Goal: Navigation & Orientation: Understand site structure

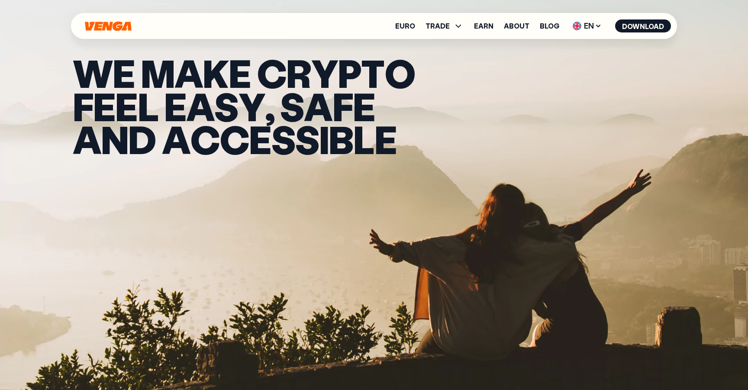
click at [102, 30] on icon "Home" at bounding box center [108, 26] width 46 height 10
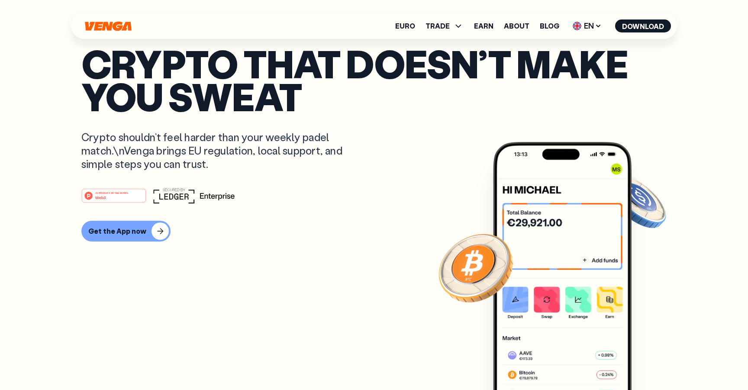
click at [412, 32] on ul "Euro TRADE Buy Sell Swap Exchange Earn About Blog EN English - EN Español - ES …" at bounding box center [533, 26] width 276 height 14
click at [409, 22] on link "Euro" at bounding box center [405, 25] width 20 height 7
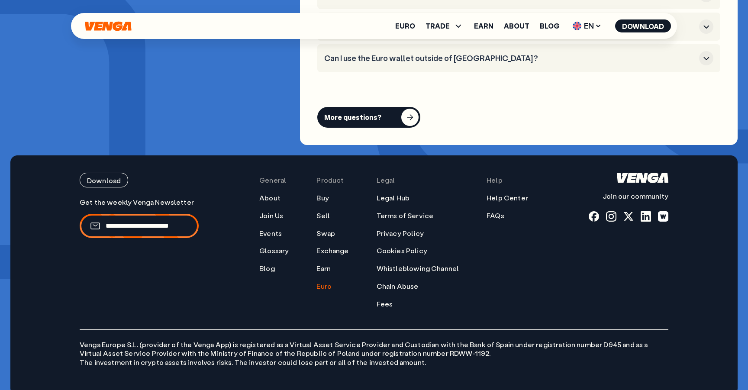
scroll to position [3293, 0]
click at [456, 22] on icon at bounding box center [458, 26] width 10 height 10
click at [447, 49] on link "Buy" at bounding box center [444, 44] width 13 height 9
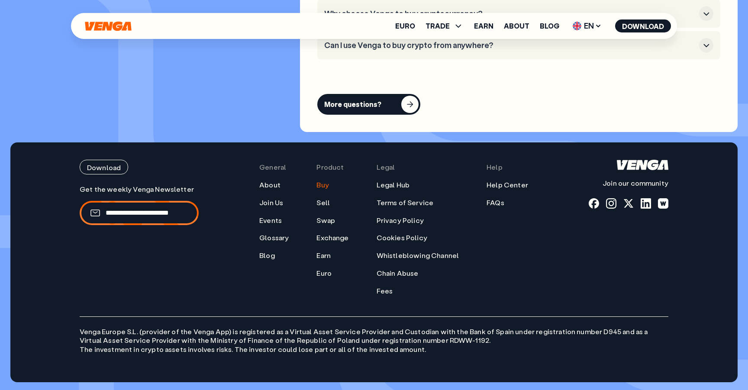
scroll to position [2628, 0]
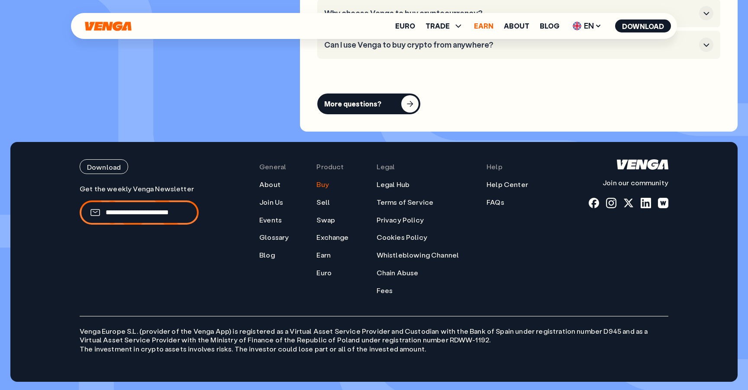
click at [482, 26] on link "Earn" at bounding box center [483, 25] width 19 height 7
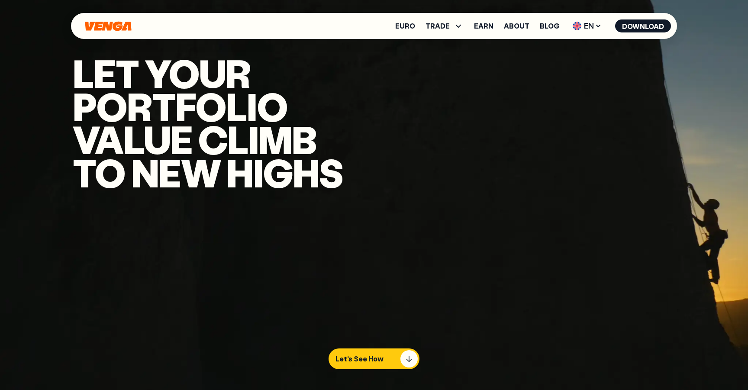
click at [405, 31] on ul "Euro TRADE Buy Sell Swap Exchange Earn About Blog EN English - EN Español - ES …" at bounding box center [533, 26] width 276 height 14
click at [115, 27] on icon "Home" at bounding box center [108, 26] width 46 height 10
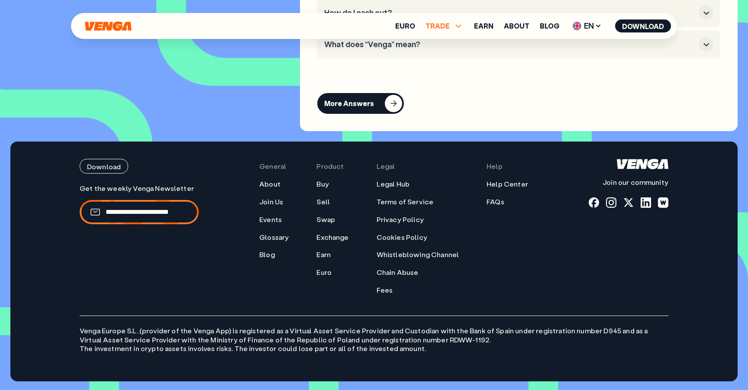
scroll to position [4021, 0]
click at [441, 23] on span "TRADE" at bounding box center [437, 25] width 24 height 7
click at [444, 46] on link "Buy" at bounding box center [444, 44] width 13 height 9
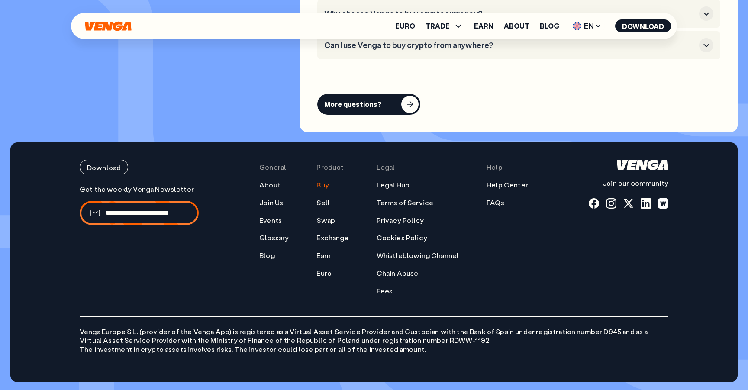
scroll to position [2628, 0]
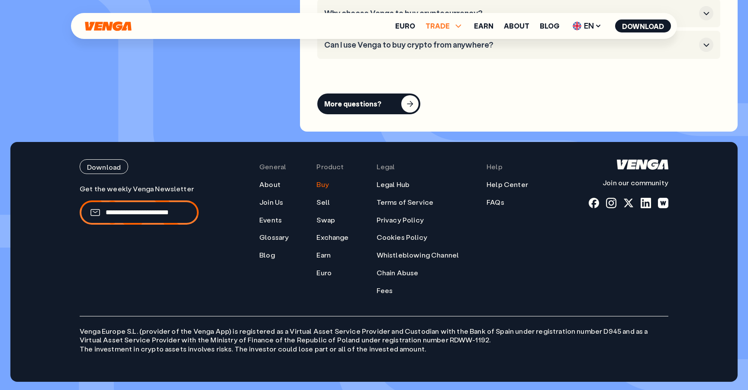
click at [458, 22] on icon at bounding box center [458, 26] width 10 height 10
click at [449, 61] on link "Sell" at bounding box center [444, 57] width 15 height 9
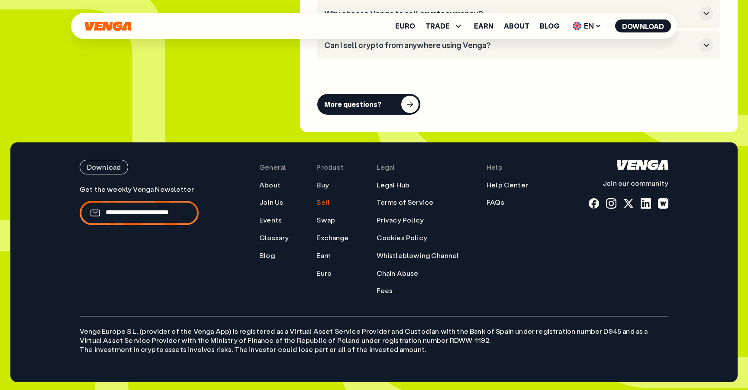
scroll to position [2586, 0]
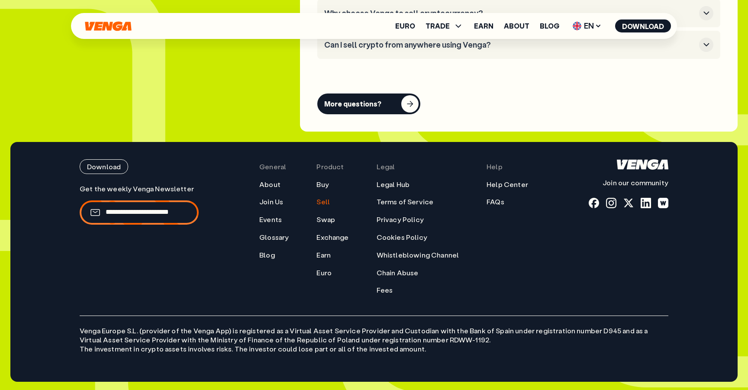
click at [457, 32] on ul "Euro TRADE Buy Sell Swap Exchange Earn About Blog EN English - EN Español - ES …" at bounding box center [533, 26] width 276 height 14
click at [457, 30] on icon at bounding box center [458, 26] width 10 height 10
click at [447, 74] on link "Swap" at bounding box center [444, 69] width 19 height 9
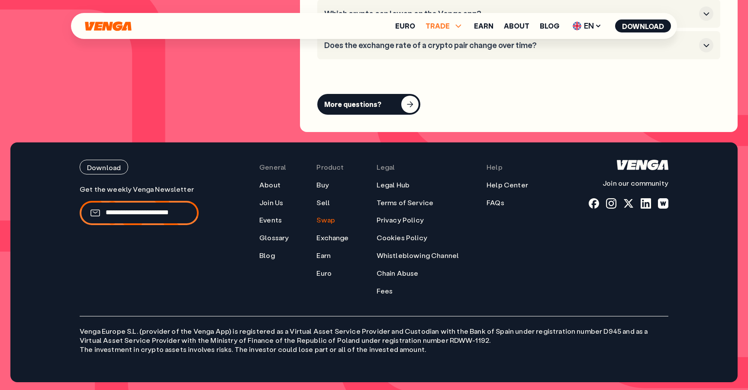
scroll to position [2584, 0]
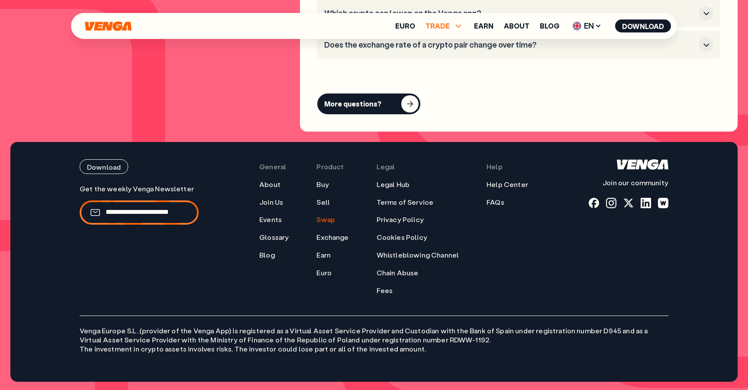
click at [459, 26] on icon at bounding box center [458, 26] width 10 height 10
click at [445, 83] on link "Exchange" at bounding box center [444, 81] width 34 height 9
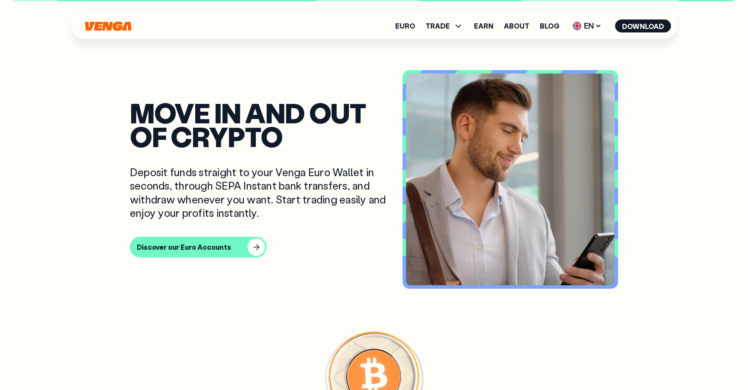
scroll to position [1647, 0]
